Goal: Check status: Check status

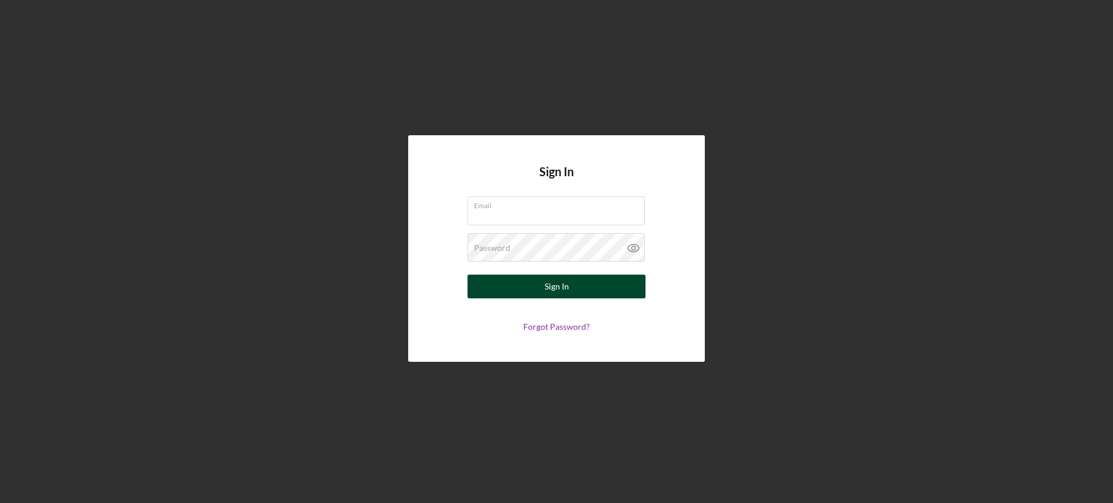
type input "[PERSON_NAME][EMAIL_ADDRESS][DOMAIN_NAME]"
click at [552, 291] on div "Sign In" at bounding box center [556, 287] width 24 height 24
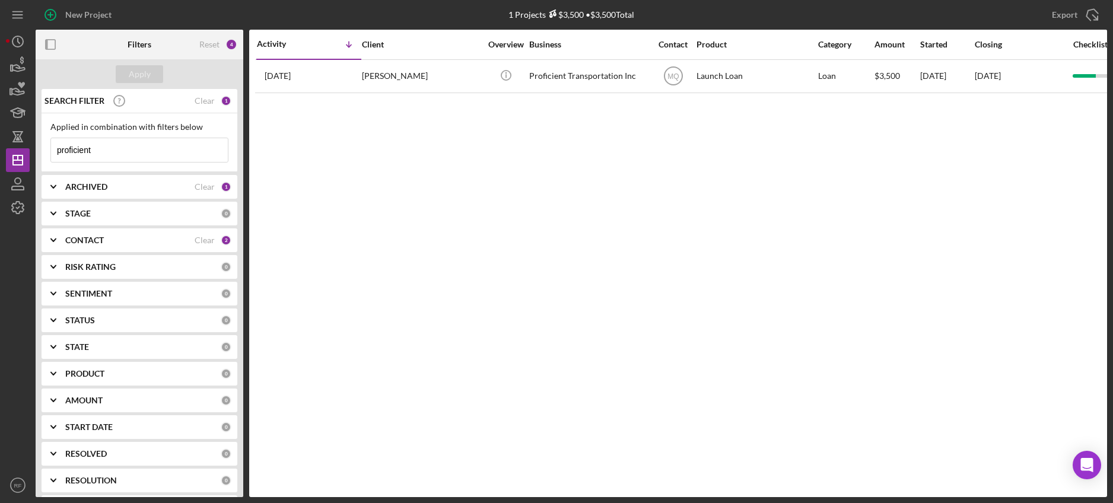
click at [109, 151] on input "proficient" at bounding box center [139, 150] width 177 height 24
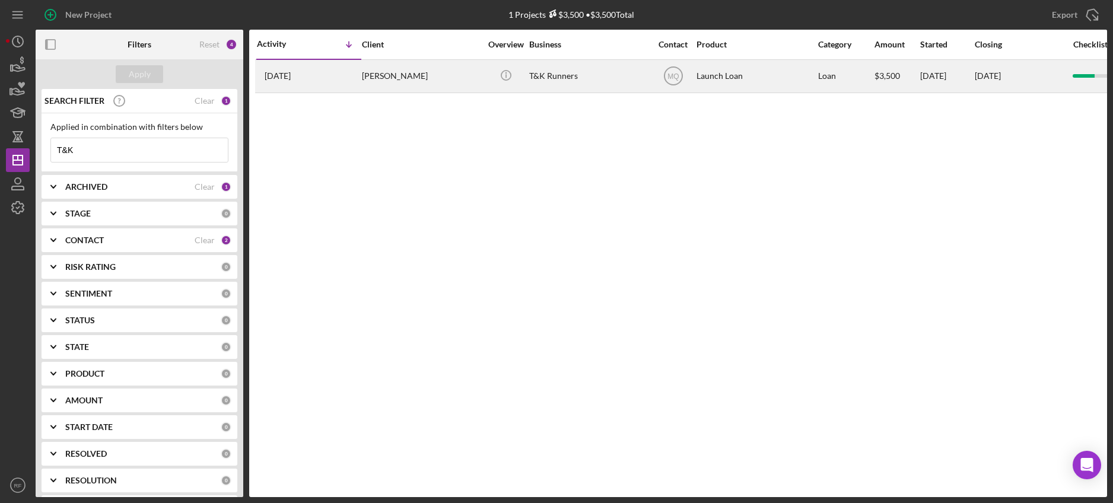
type input "T&K"
click at [391, 75] on div "[PERSON_NAME]" at bounding box center [421, 75] width 119 height 31
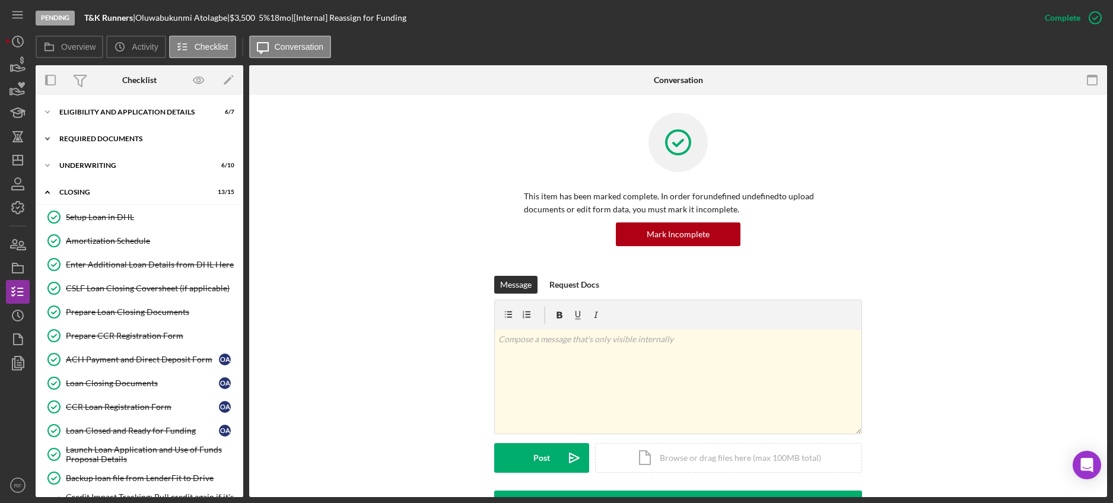
click at [120, 146] on div "Icon/Expander Required Documents 14 / 17" at bounding box center [140, 139] width 208 height 24
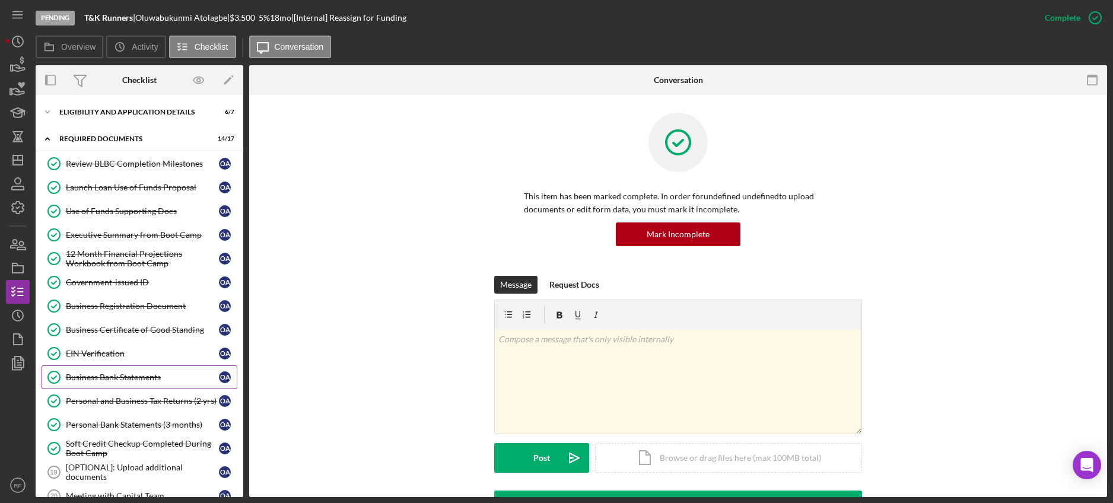
click at [122, 377] on div "Business Bank Statements" at bounding box center [142, 376] width 153 height 9
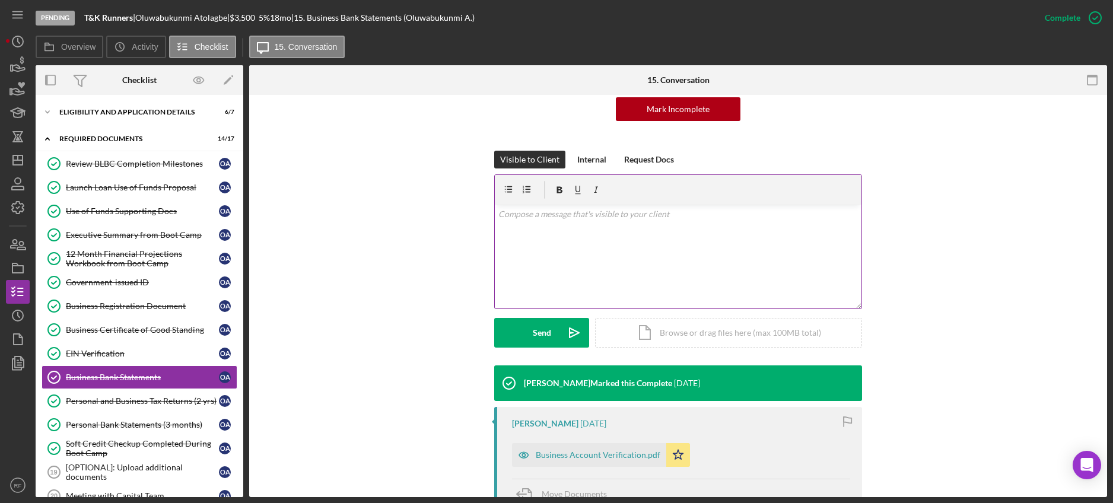
scroll to position [289, 0]
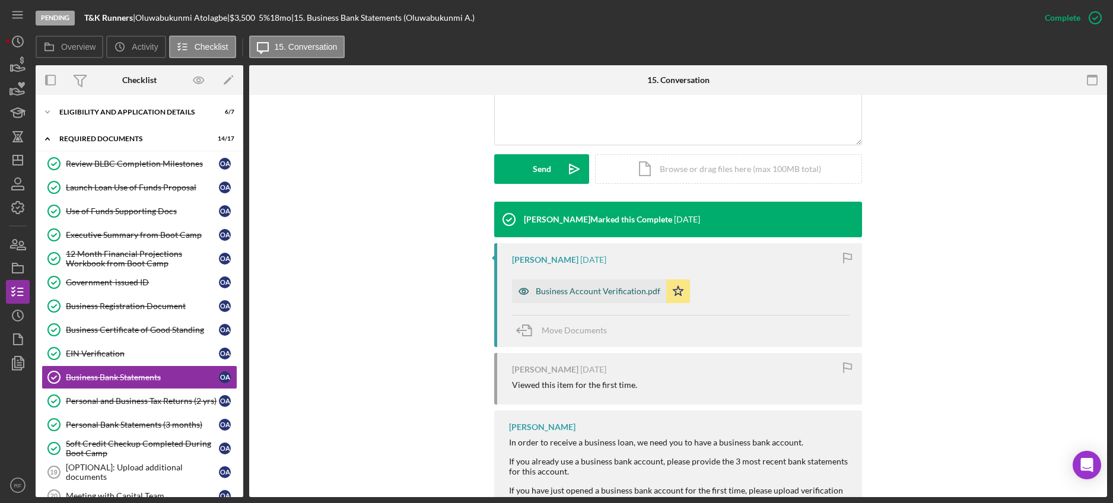
click at [600, 287] on div "Business Account Verification.pdf" at bounding box center [598, 290] width 125 height 9
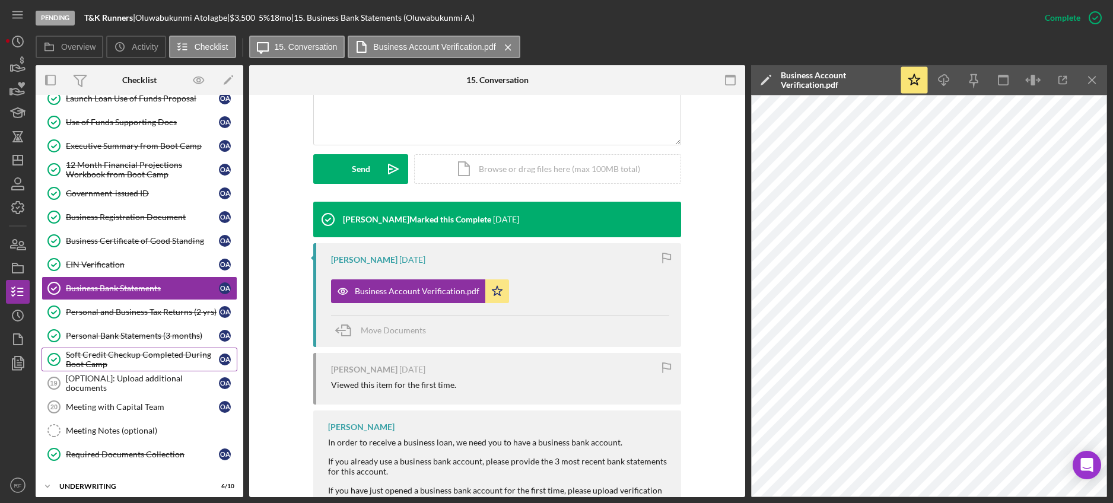
scroll to position [265, 0]
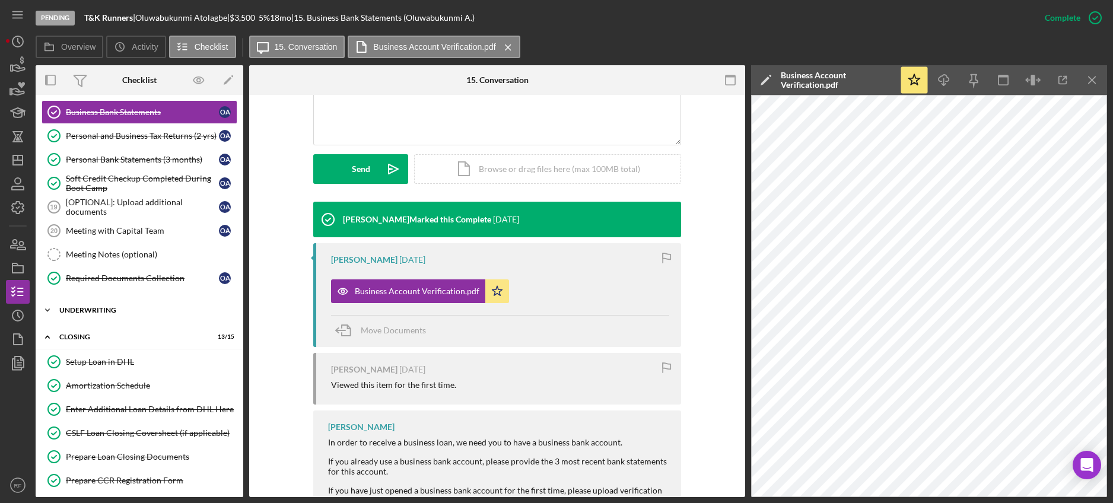
click at [128, 305] on div "Icon/Expander Underwriting 6 / 10" at bounding box center [140, 310] width 208 height 24
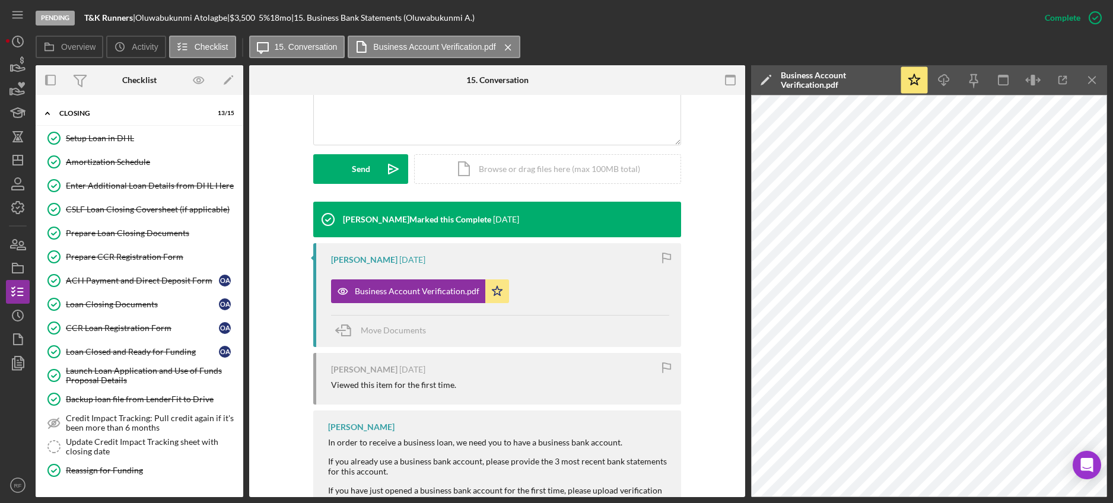
scroll to position [782, 0]
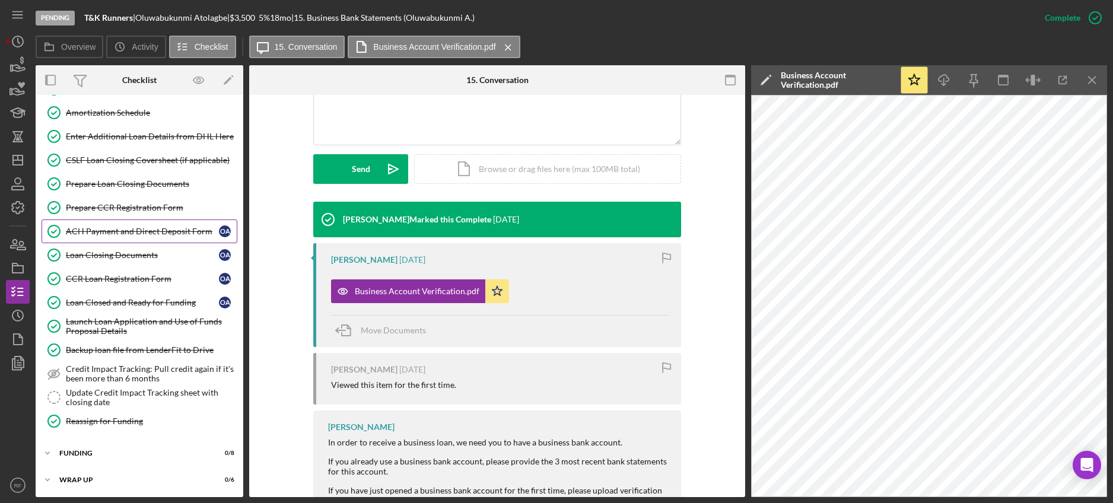
click at [158, 235] on div "ACH Payment and Direct Deposit Form" at bounding box center [142, 231] width 153 height 9
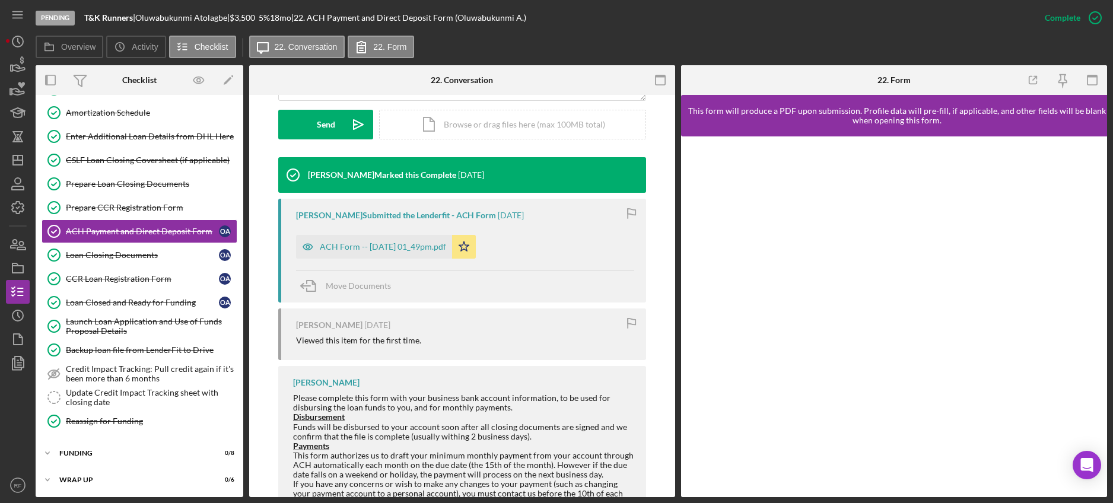
scroll to position [369, 0]
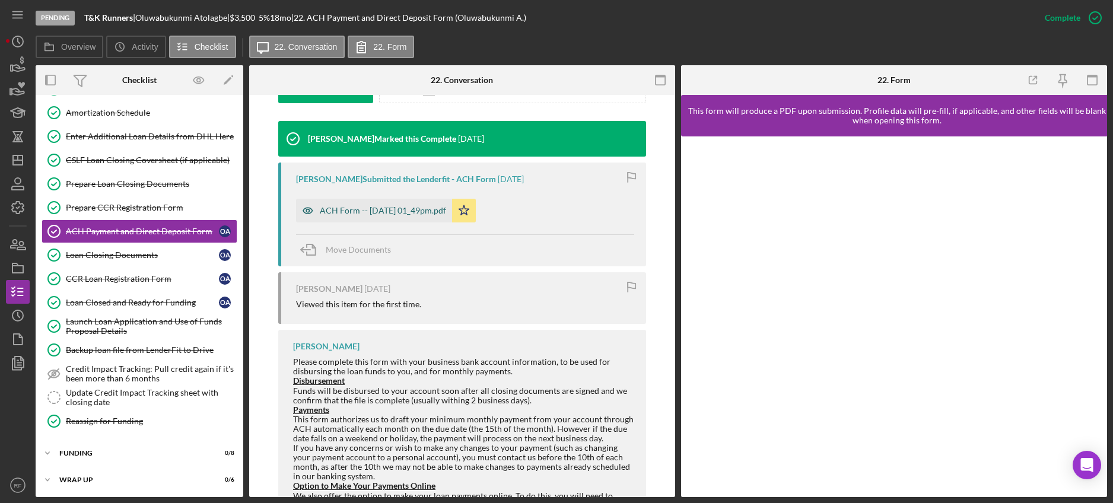
click at [422, 209] on div "ACH Form -- [DATE] 01_49pm.pdf" at bounding box center [383, 210] width 126 height 9
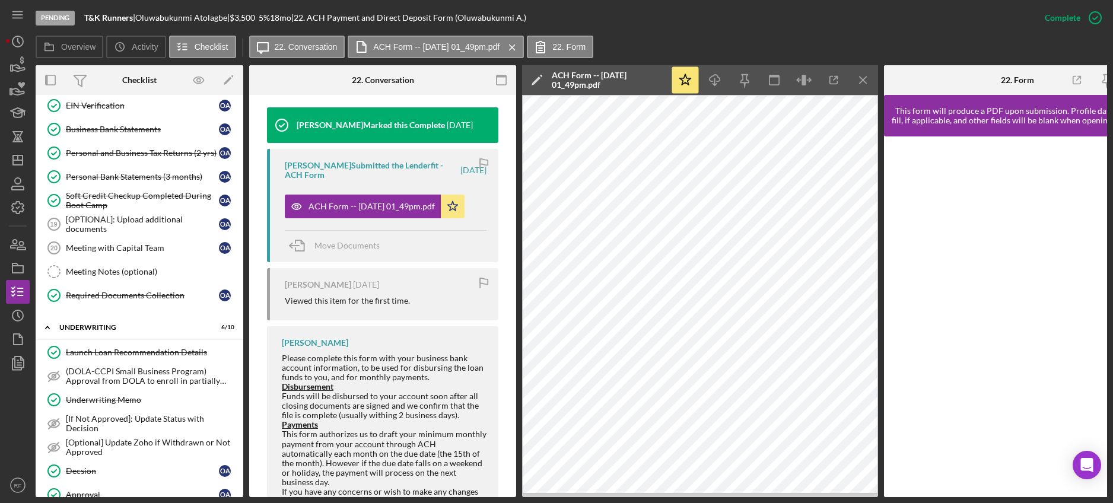
scroll to position [247, 0]
click at [133, 139] on link "Business Bank Statements Business Bank Statements O A" at bounding box center [140, 130] width 196 height 24
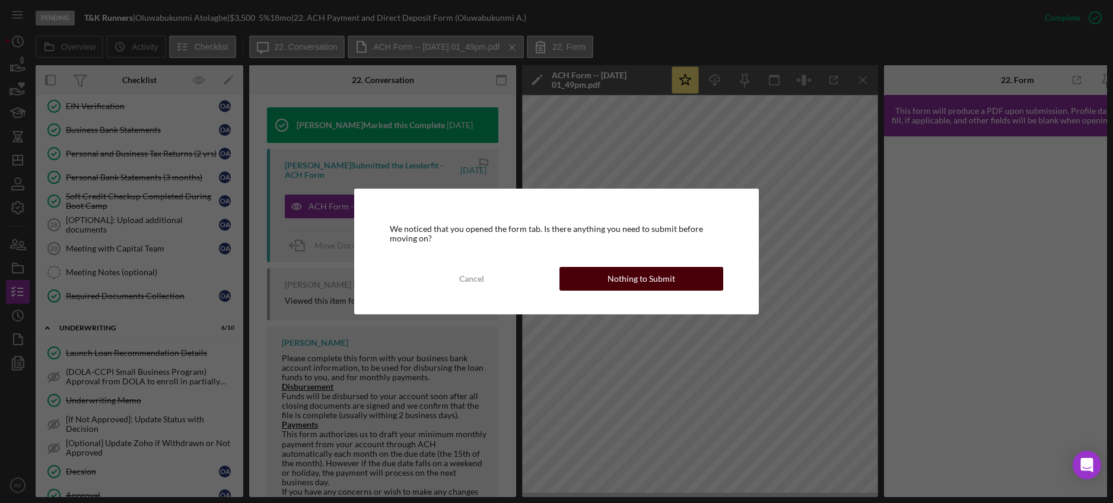
click at [595, 275] on button "Nothing to Submit" at bounding box center [641, 279] width 164 height 24
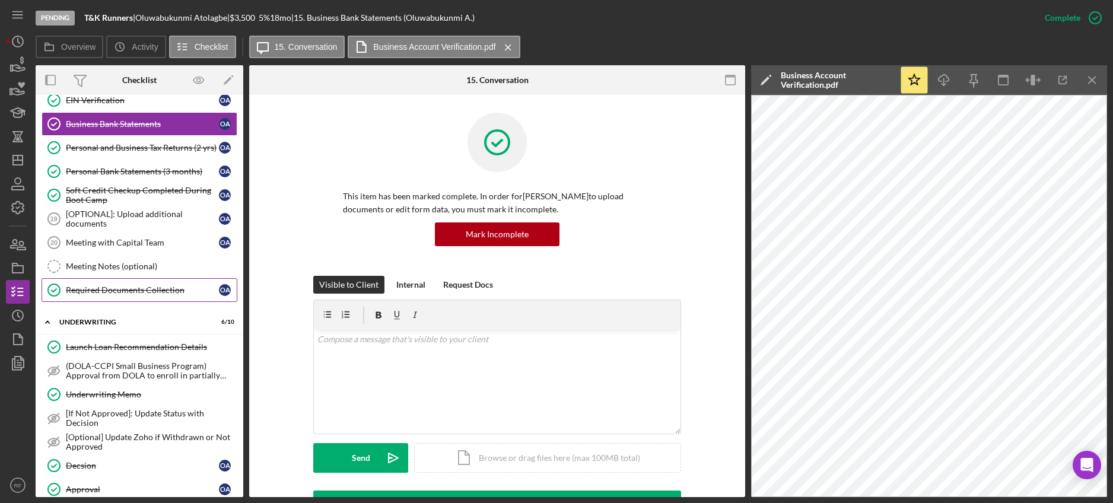
scroll to position [254, 0]
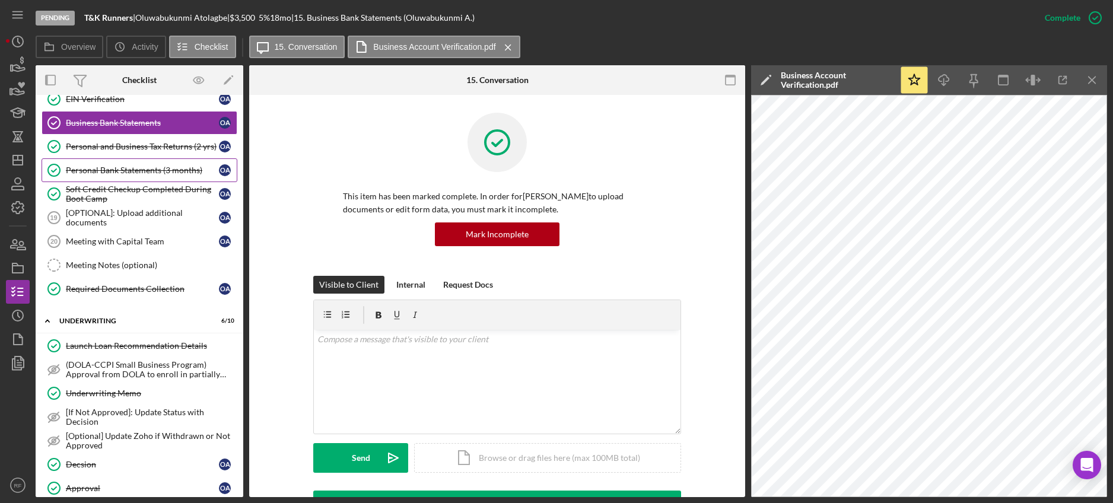
click at [129, 173] on div "Personal Bank Statements (3 months)" at bounding box center [142, 169] width 153 height 9
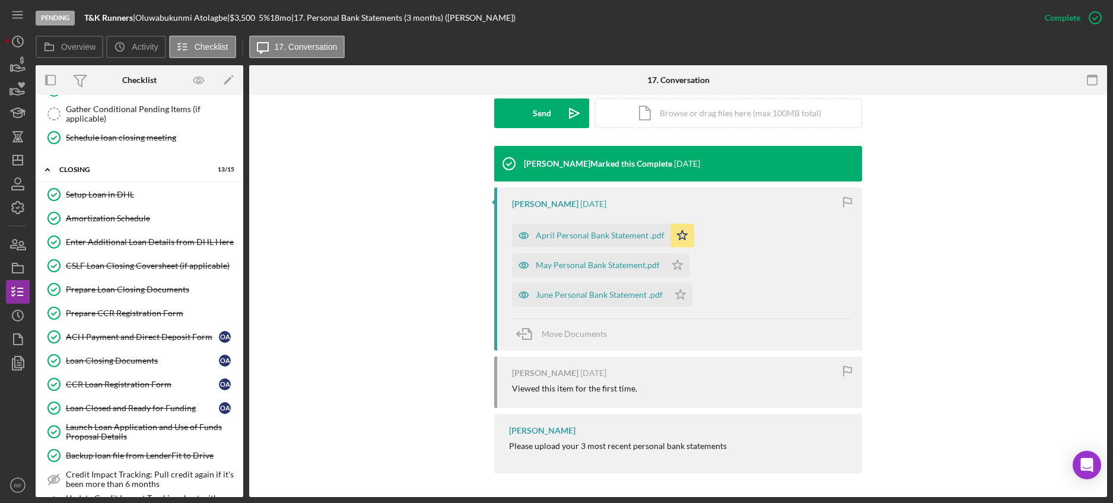
scroll to position [677, 0]
click at [145, 329] on link "ACH Payment and Direct Deposit Form ACH Payment and Direct Deposit Form O A" at bounding box center [140, 336] width 196 height 24
